Goal: Information Seeking & Learning: Learn about a topic

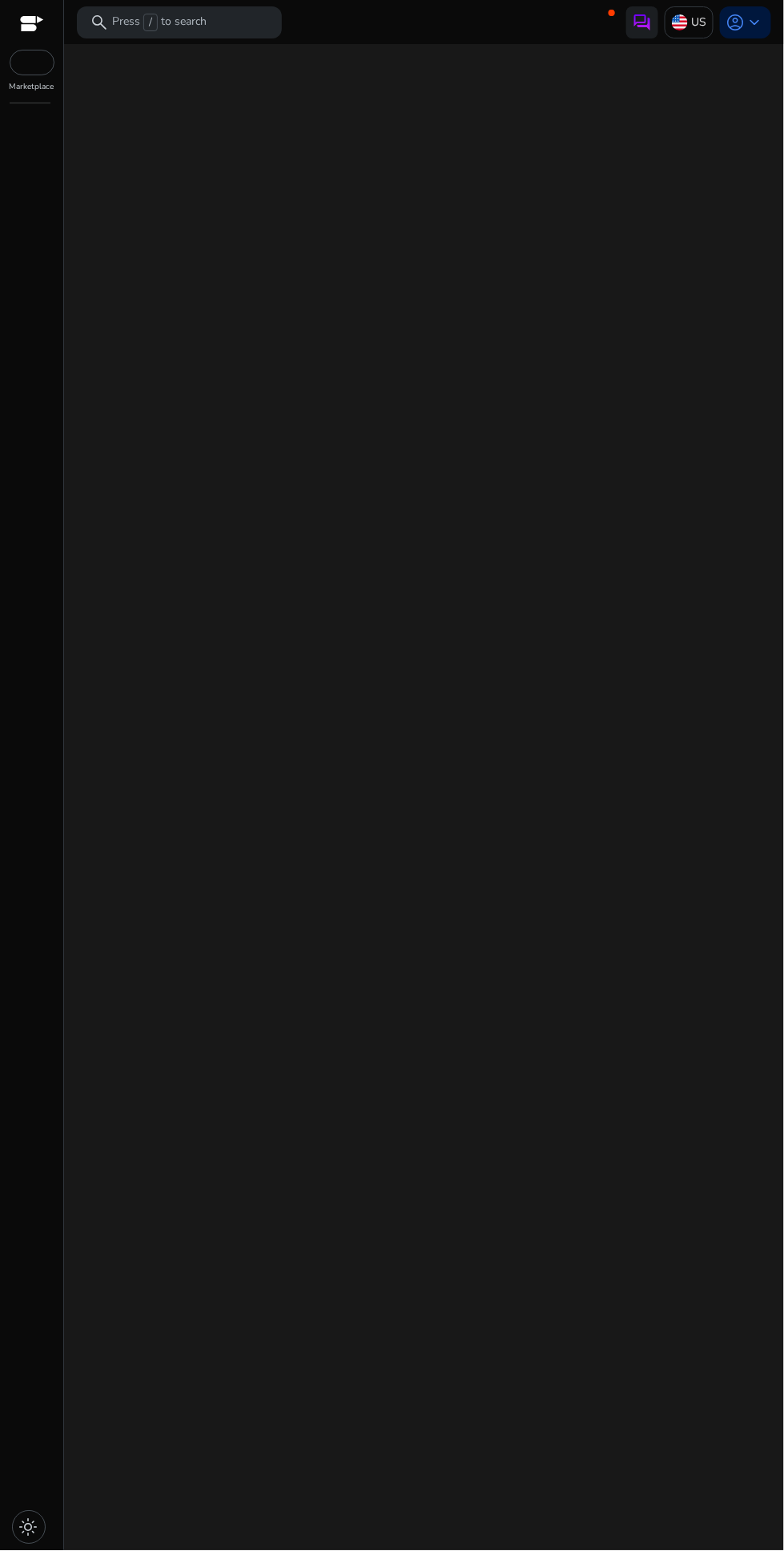
click at [472, 845] on div "We are getting things ready for you..." at bounding box center [424, 798] width 708 height 1507
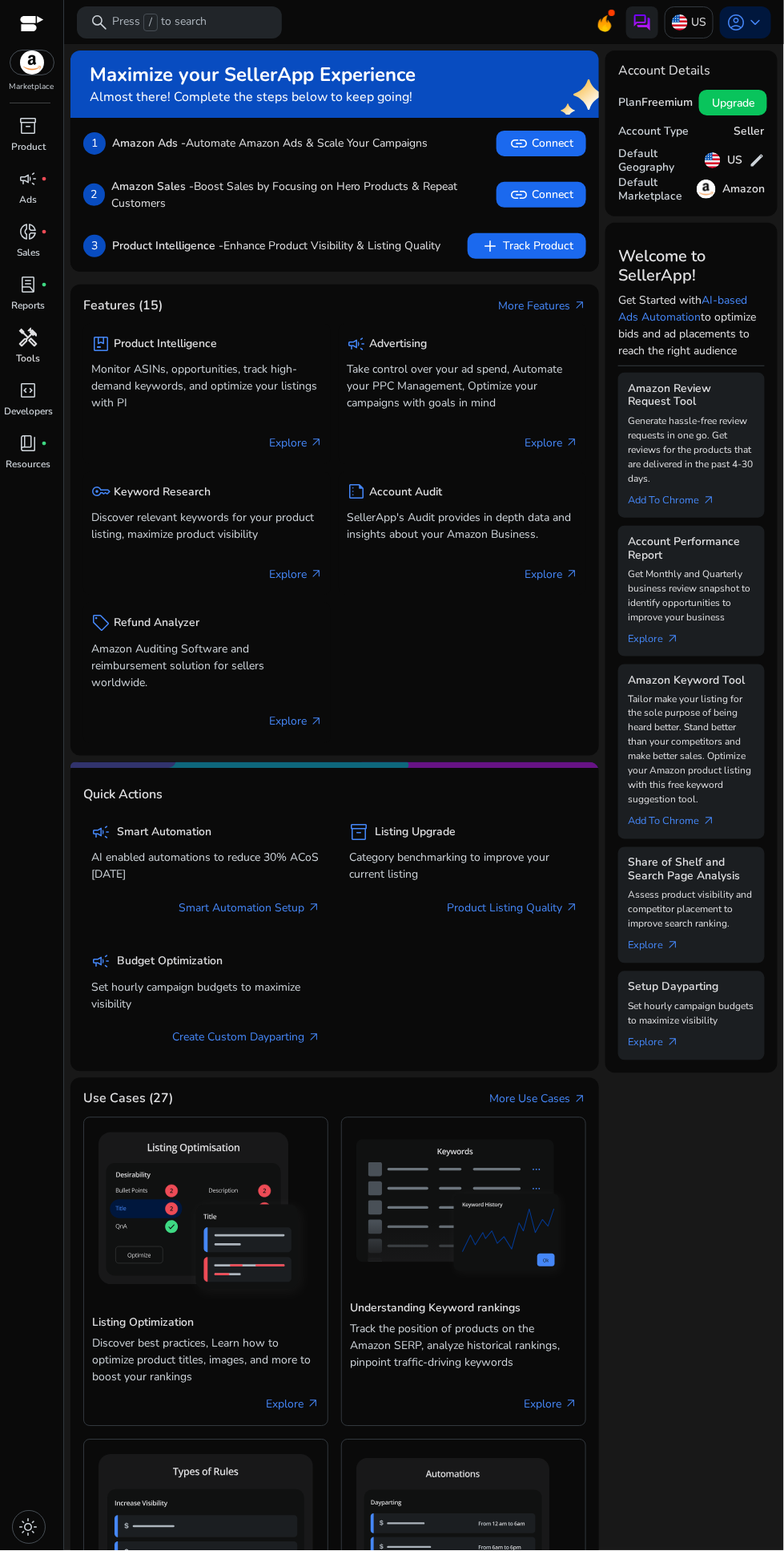
click at [23, 349] on link "handyman Tools" at bounding box center [28, 351] width 56 height 53
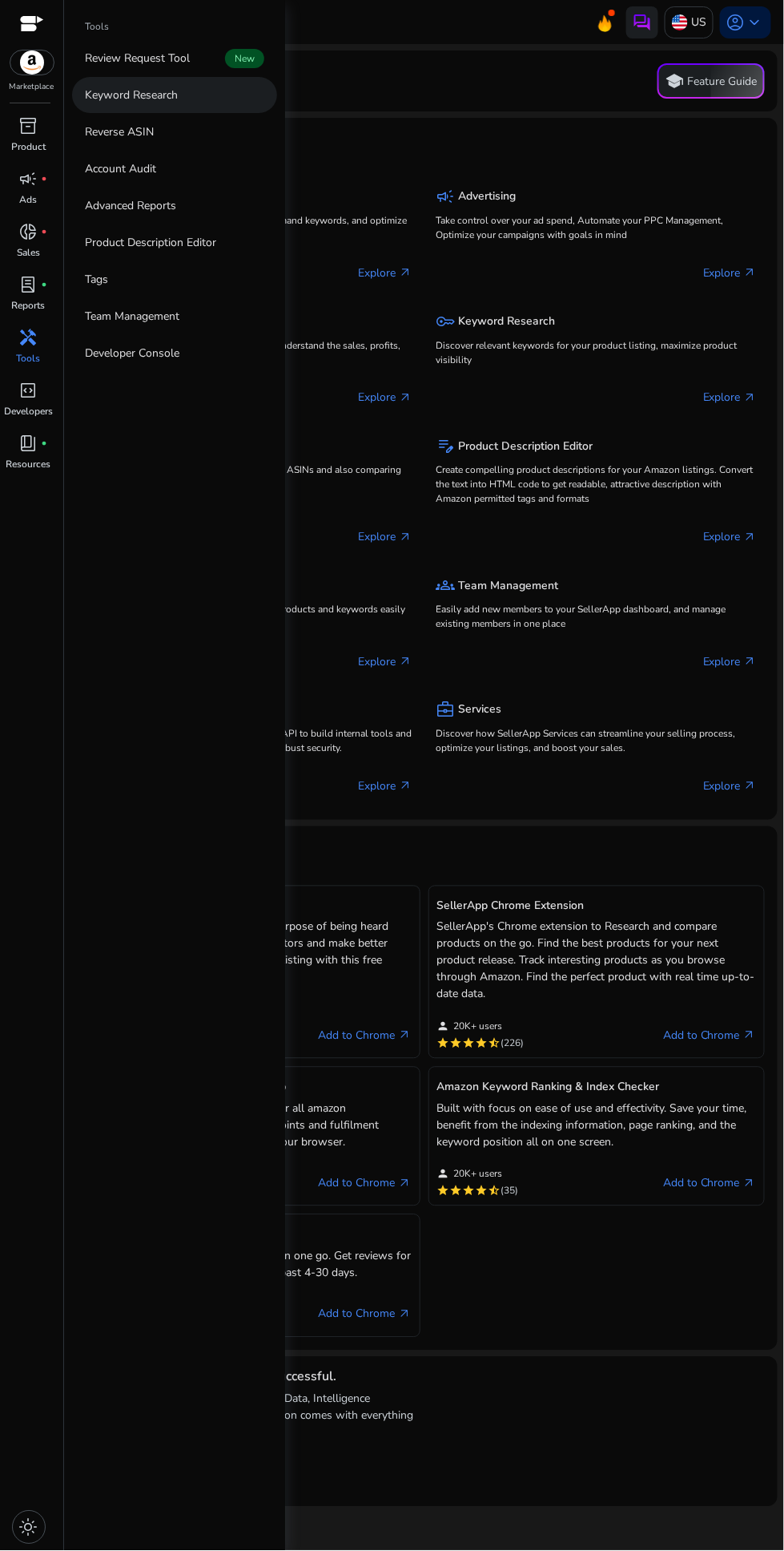
click at [128, 97] on p "Keyword Research" at bounding box center [131, 95] width 93 height 17
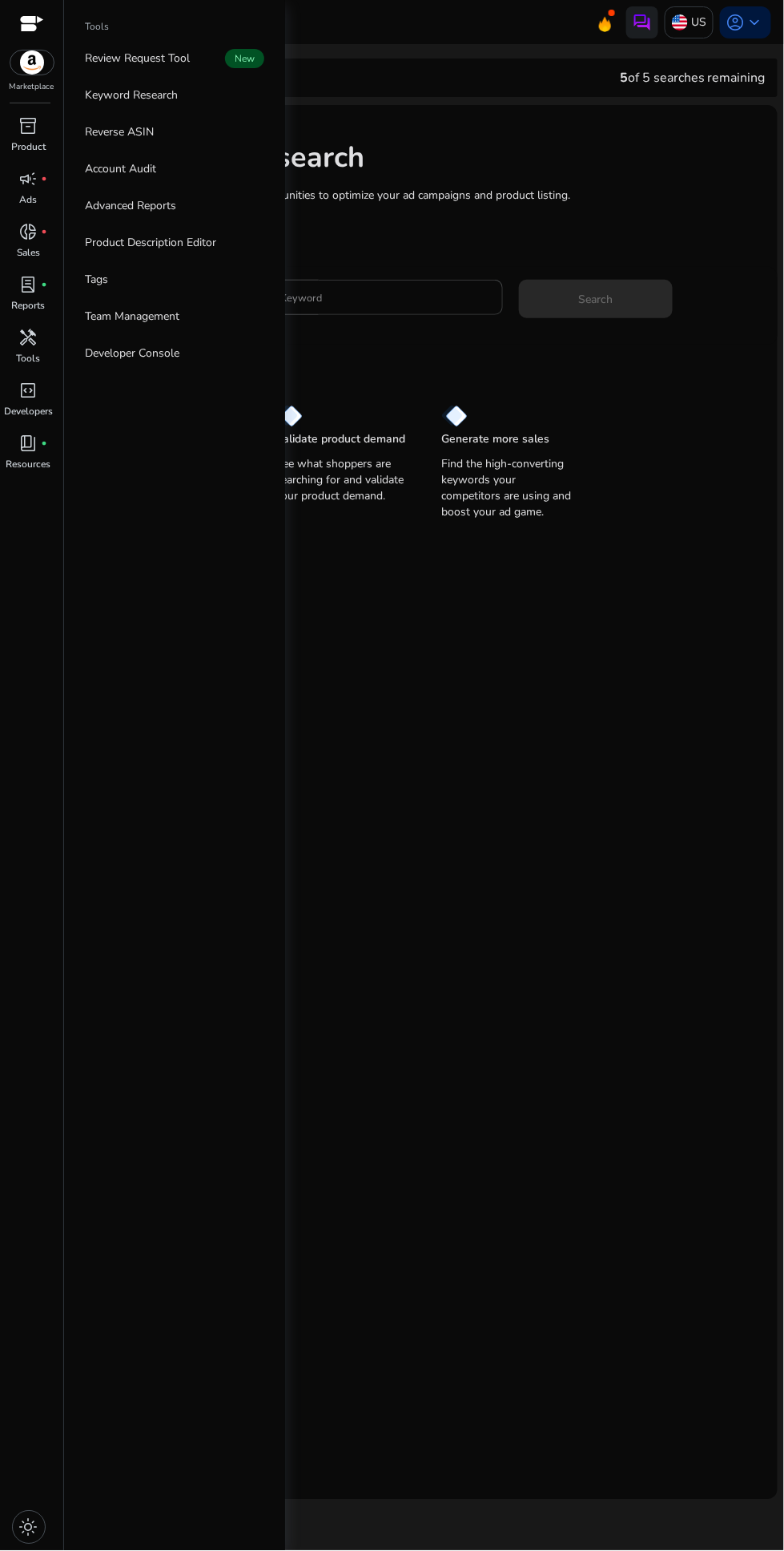
click at [504, 729] on mat-card "Keyword Research Research and find keyword opportunities to optimize your ad ca…" at bounding box center [424, 802] width 708 height 1395
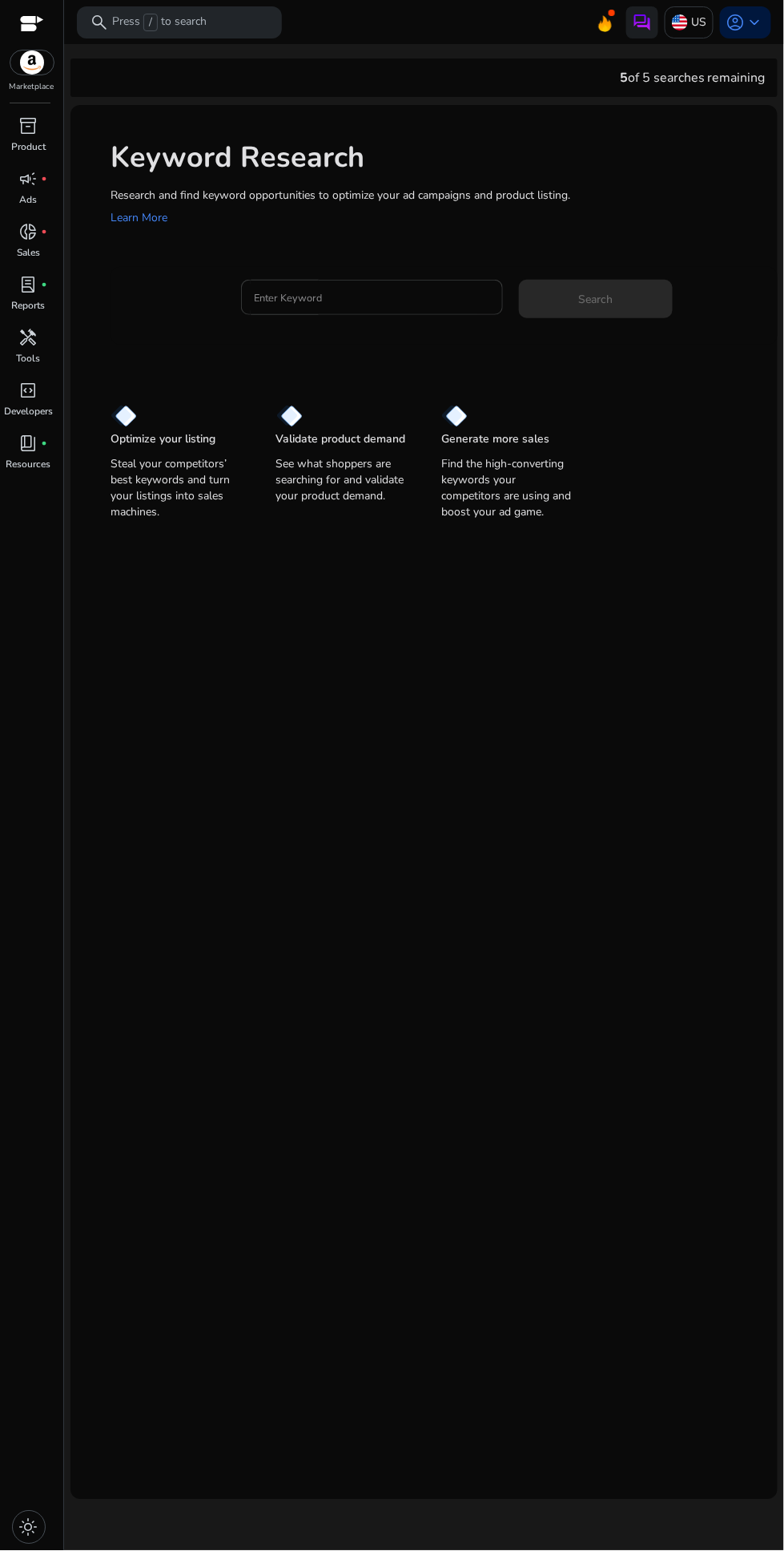
click at [312, 306] on input "Enter Keyword" at bounding box center [372, 297] width 236 height 18
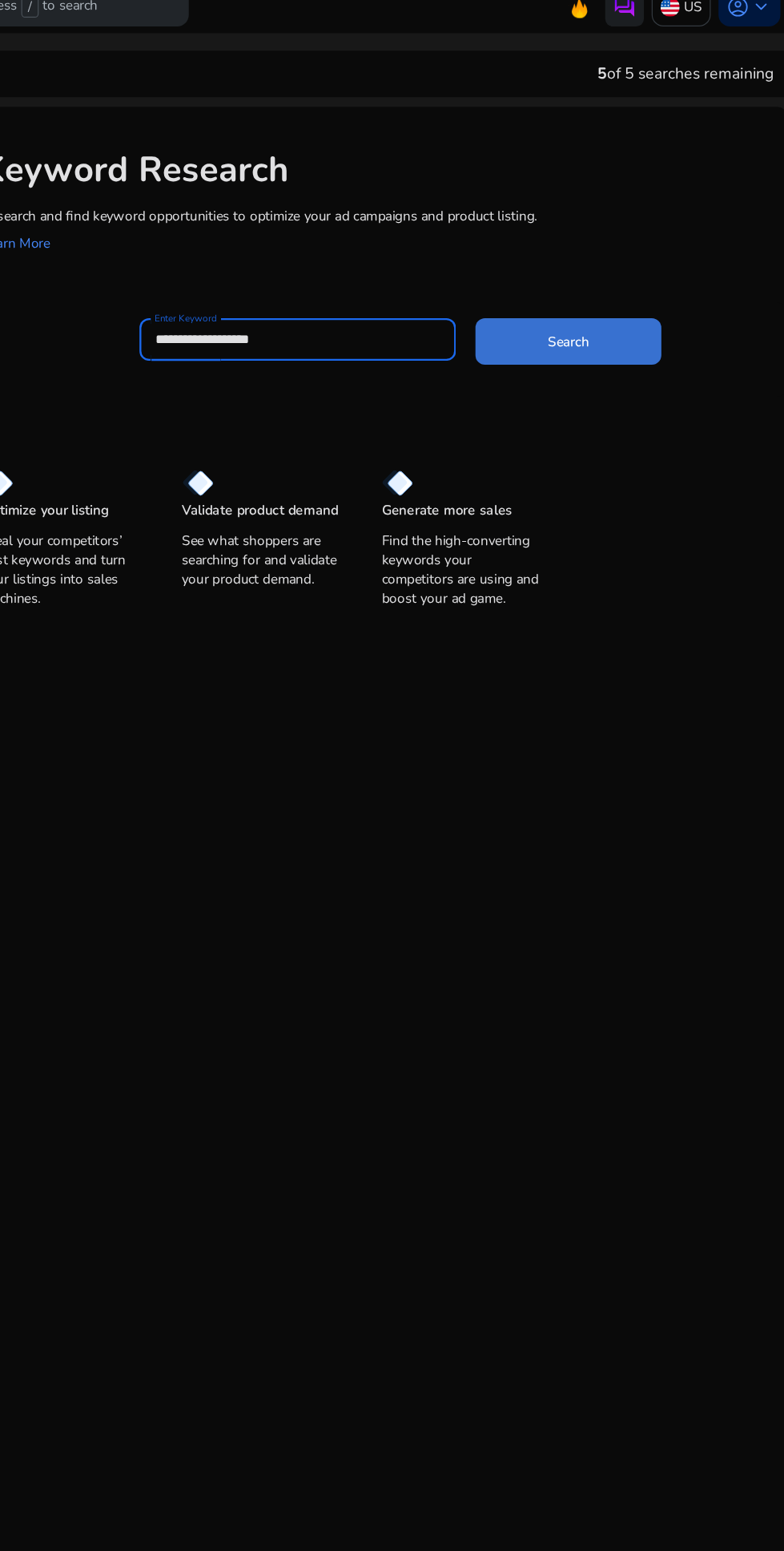
type input "**********"
click at [607, 309] on span at bounding box center [596, 299] width 153 height 39
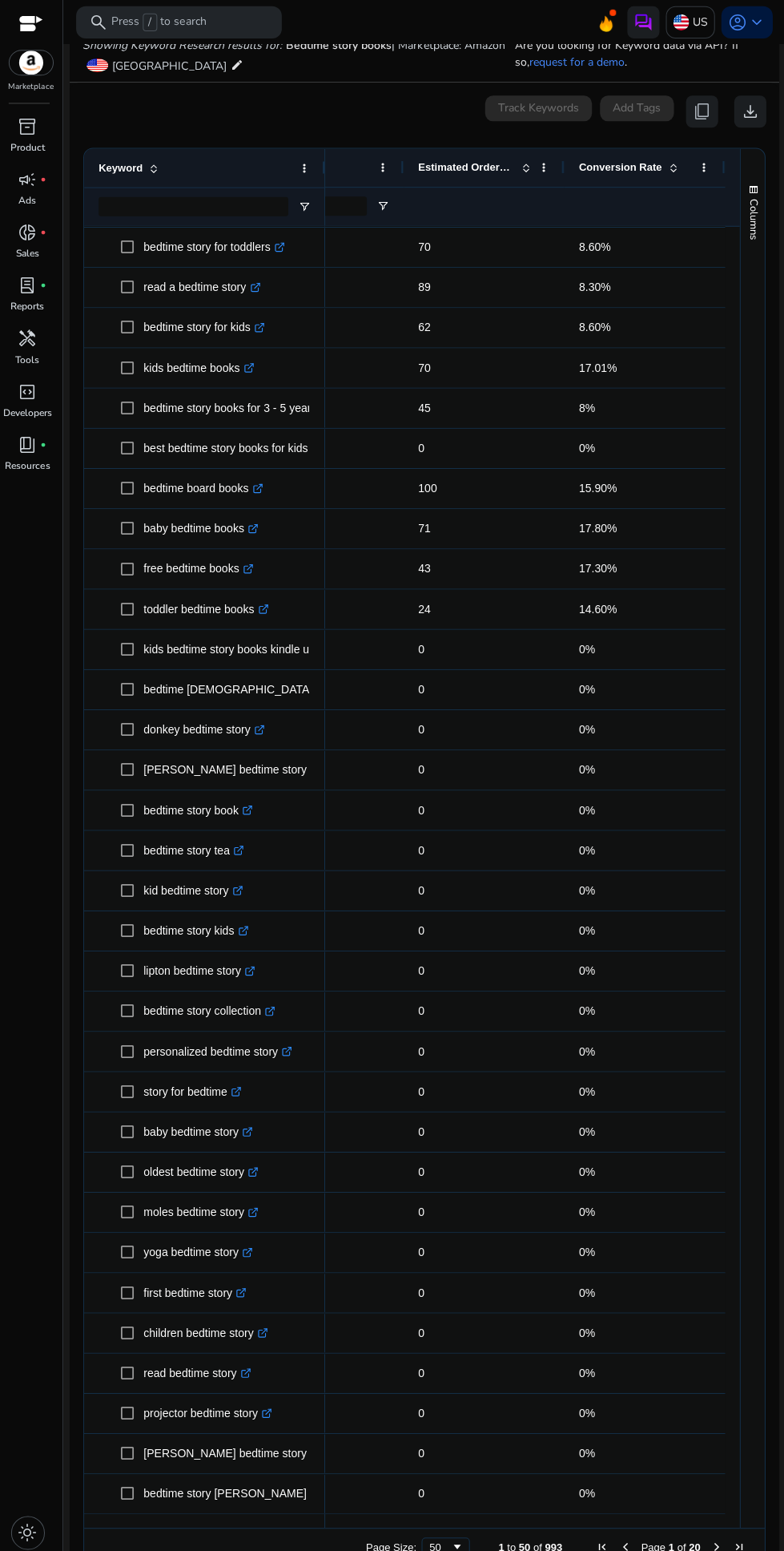
scroll to position [0, 398]
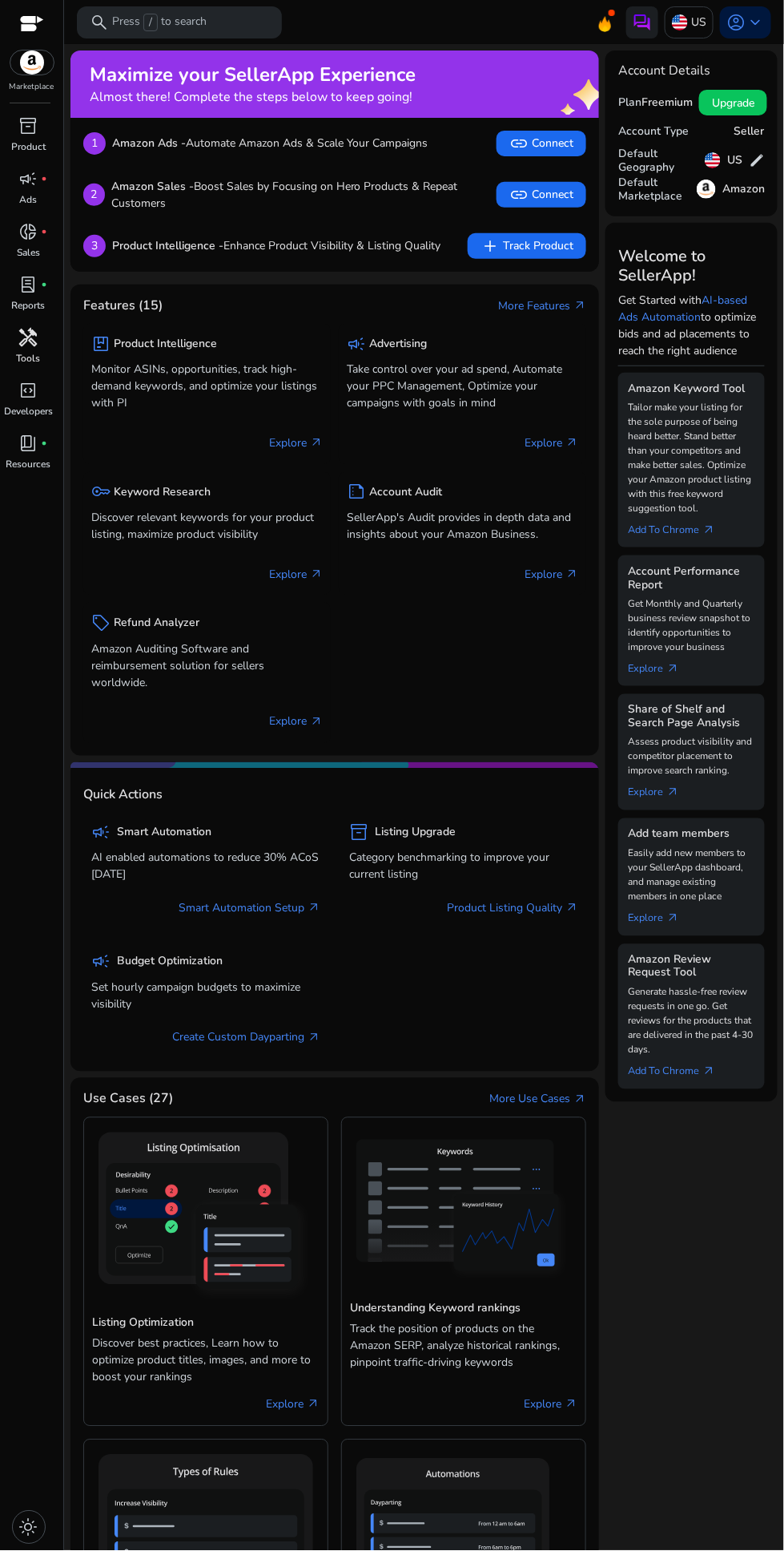
click at [38, 352] on p "Tools" at bounding box center [29, 358] width 24 height 14
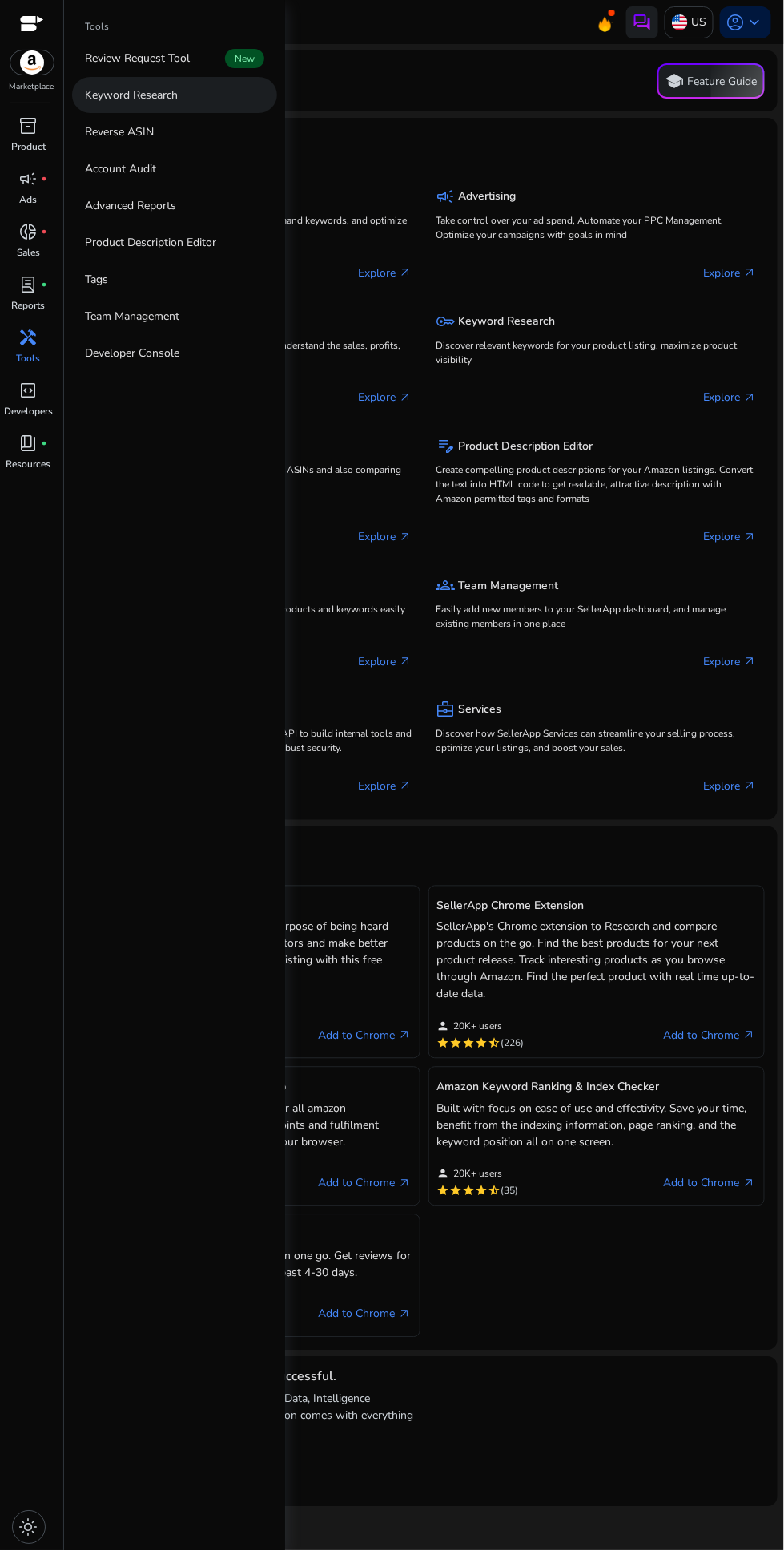
click at [181, 99] on link "Keyword Research" at bounding box center [175, 95] width 205 height 36
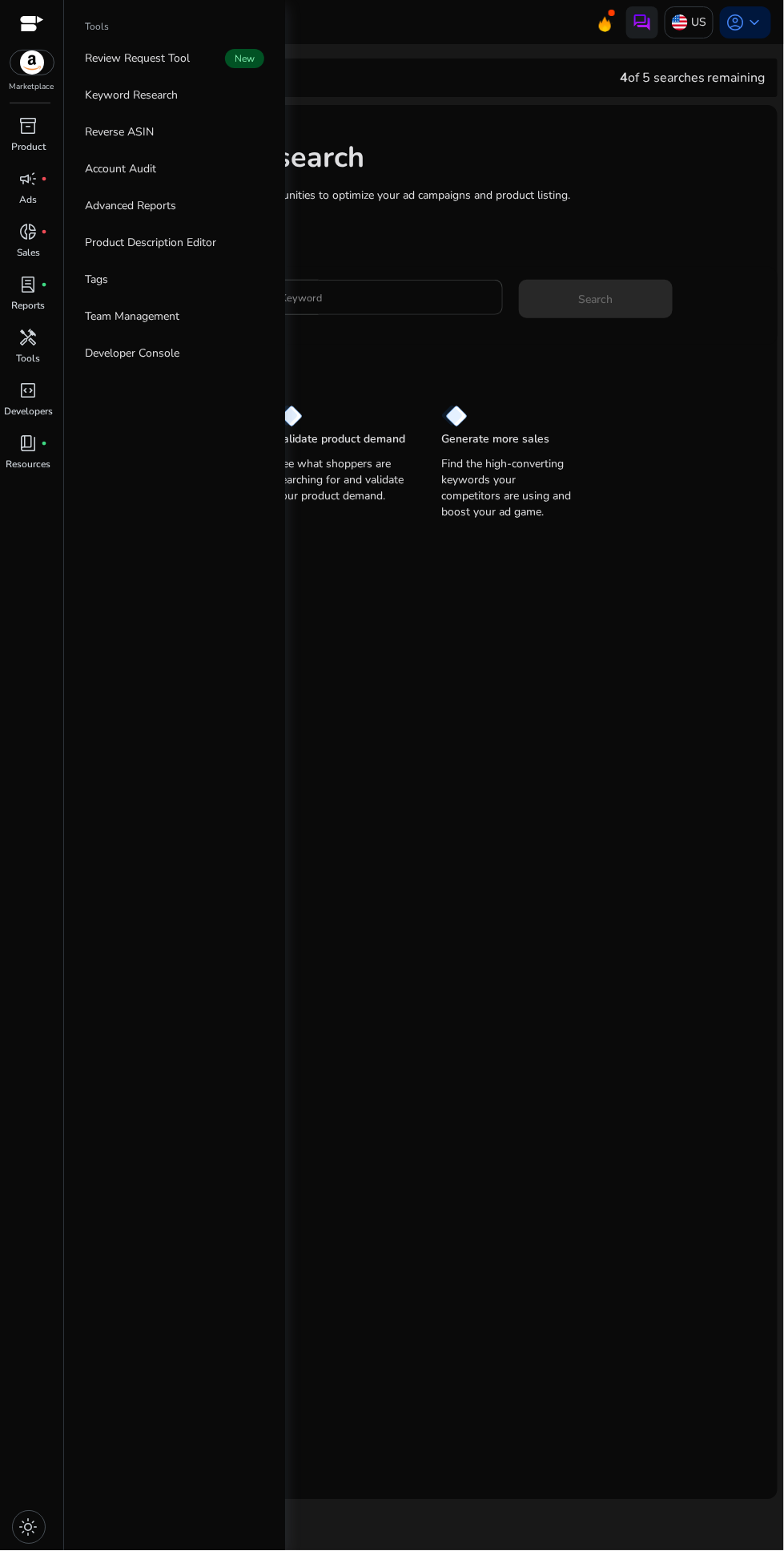
click at [401, 301] on input "Enter Keyword" at bounding box center [372, 297] width 236 height 18
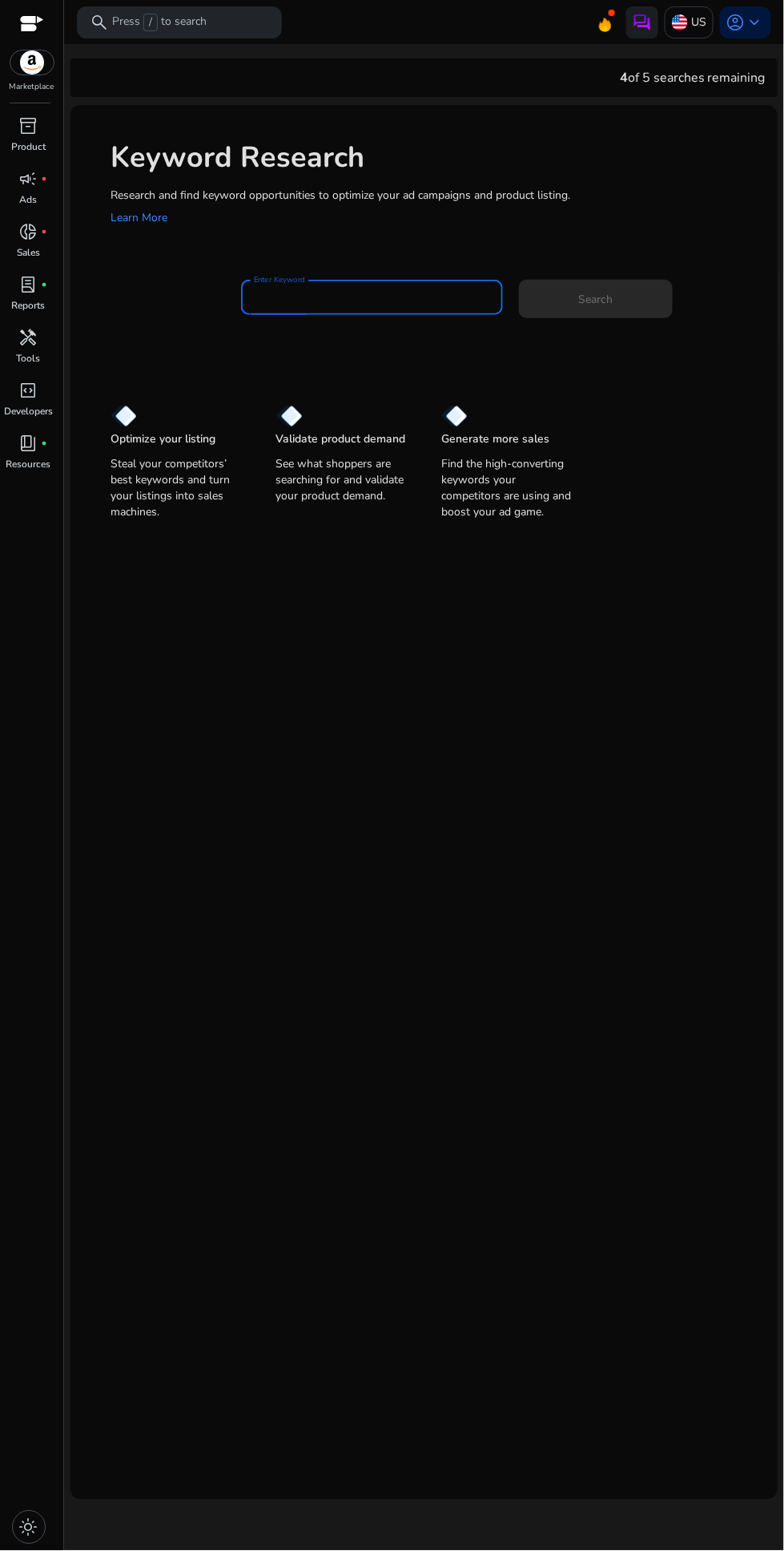
click at [385, 306] on input "Enter Keyword" at bounding box center [372, 297] width 236 height 18
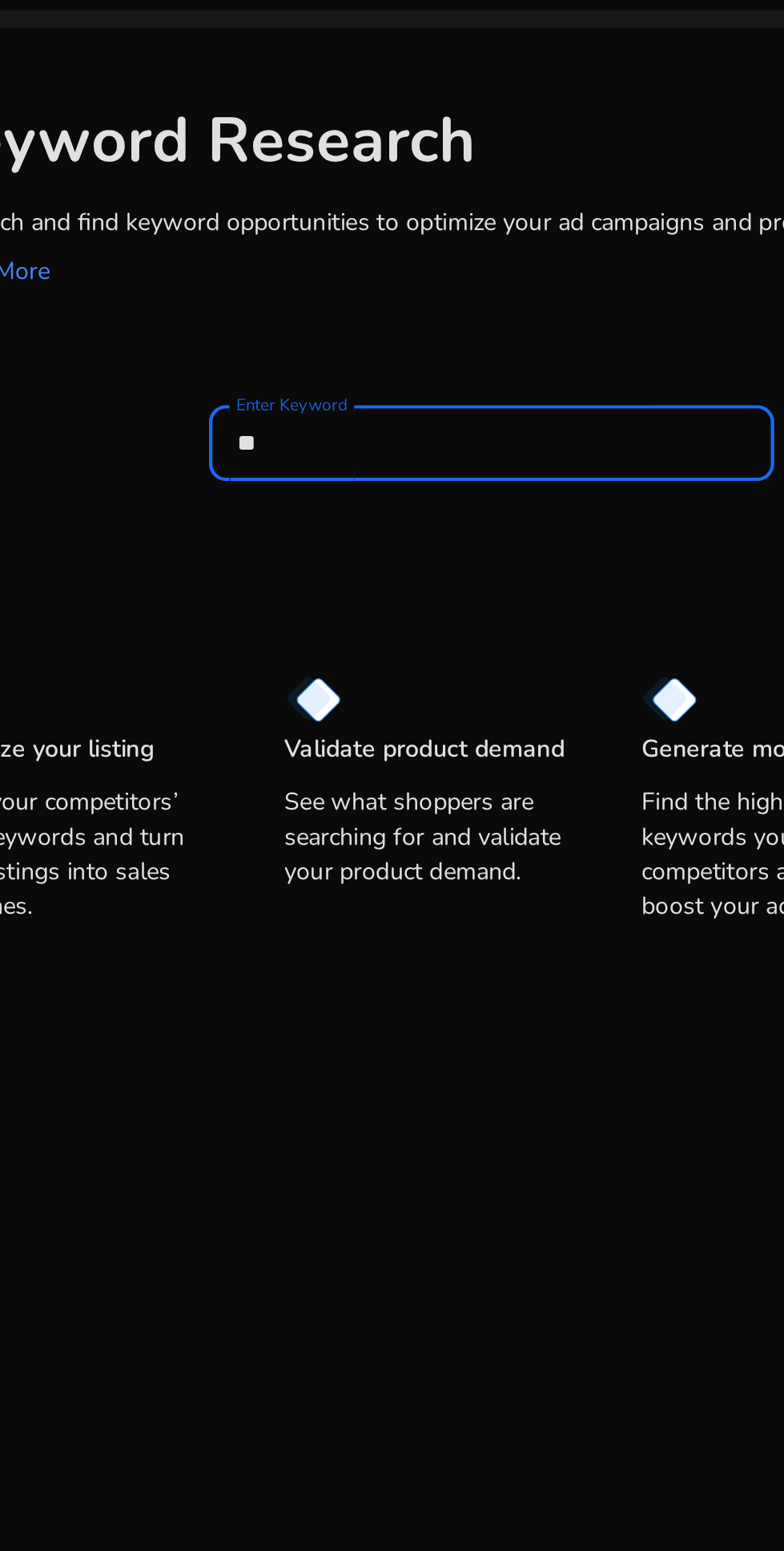
type input "*"
click at [385, 367] on div "Keyword Research Research and find keyword opportunities to optimize your ad ca…" at bounding box center [424, 315] width 708 height 420
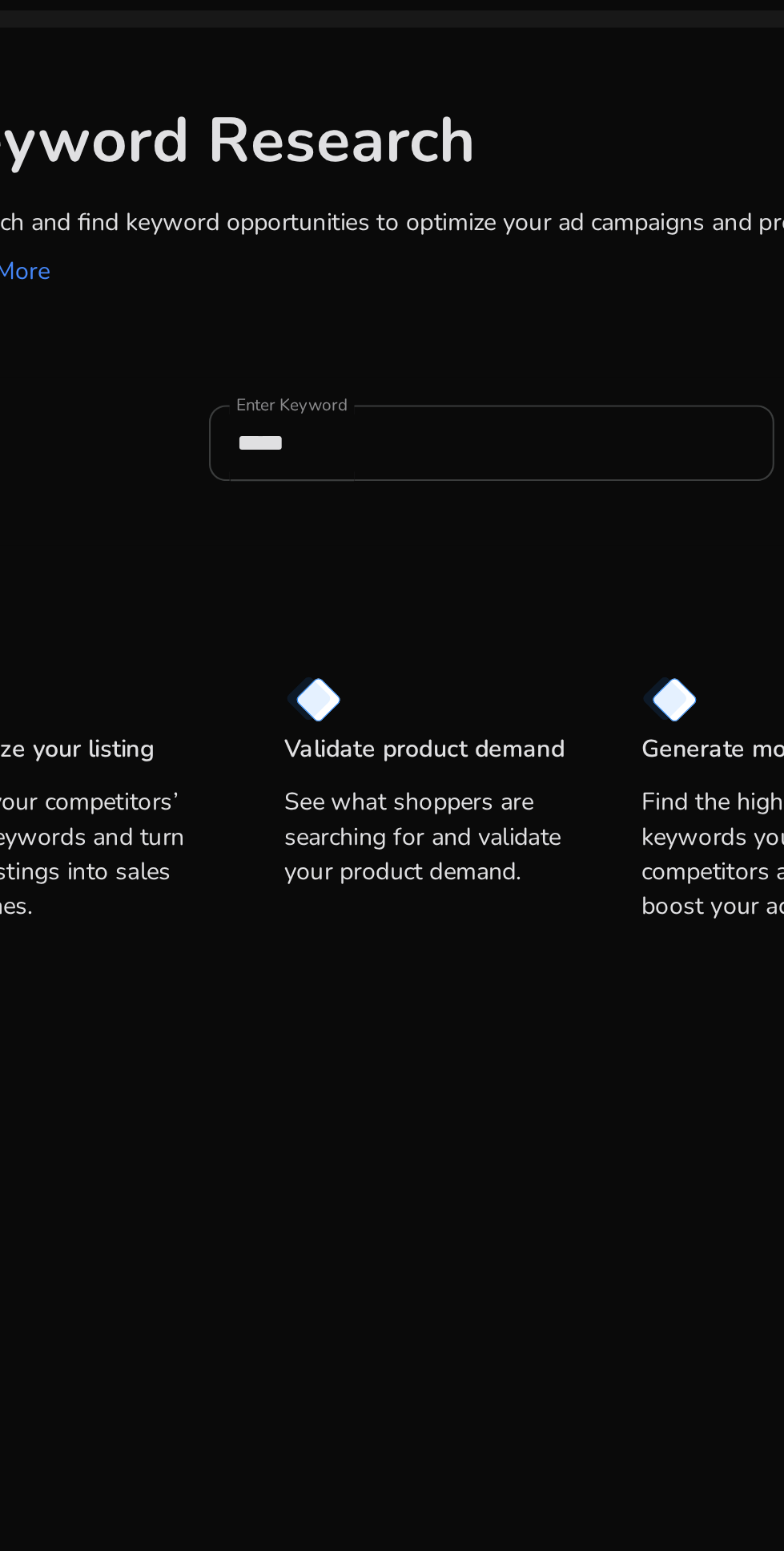
click at [372, 303] on input "*****" at bounding box center [372, 297] width 236 height 18
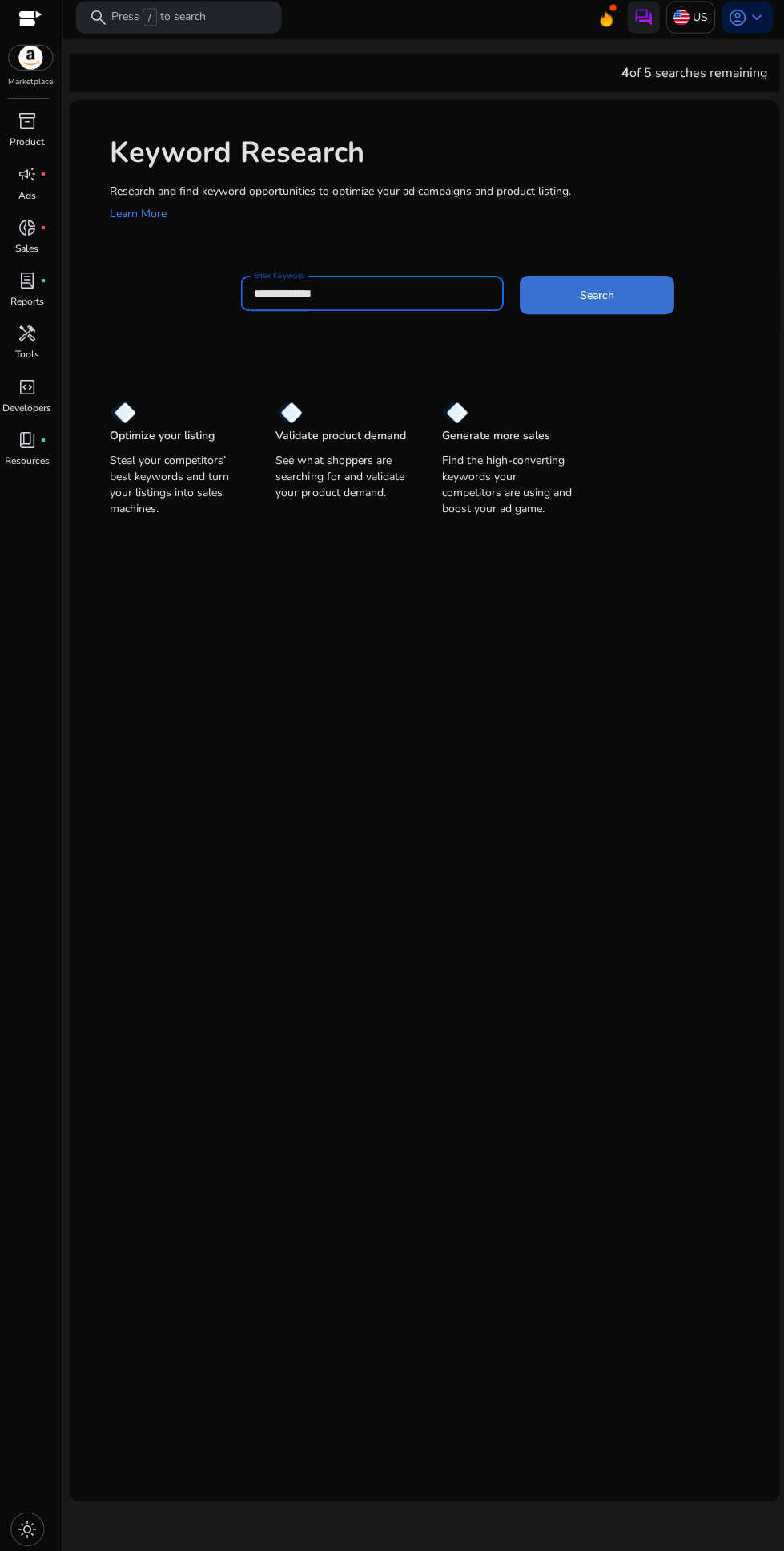
type input "**********"
click at [616, 308] on span at bounding box center [596, 299] width 153 height 39
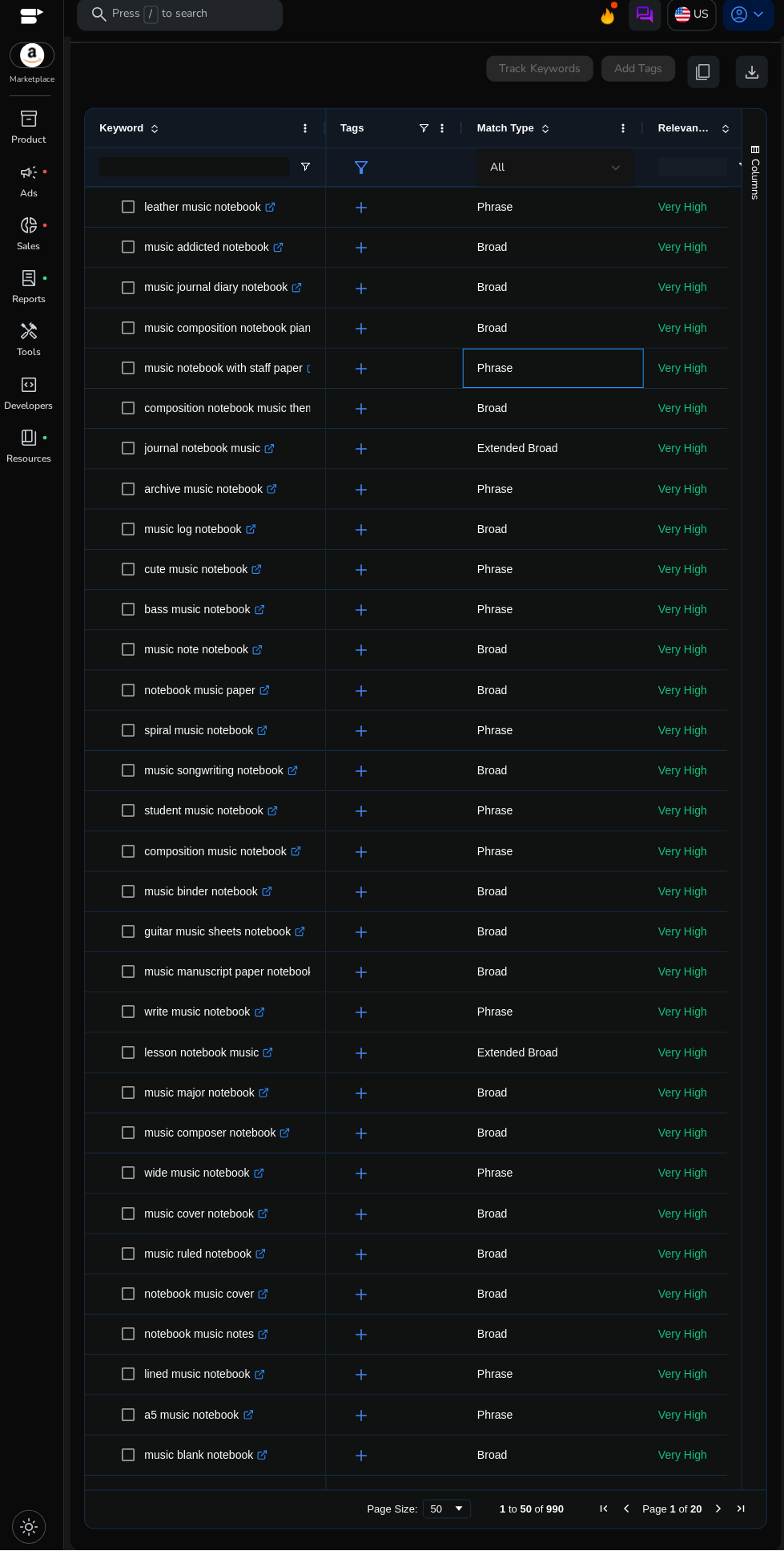
click at [598, 367] on p "Phrase" at bounding box center [552, 375] width 152 height 33
